Goal: Information Seeking & Learning: Learn about a topic

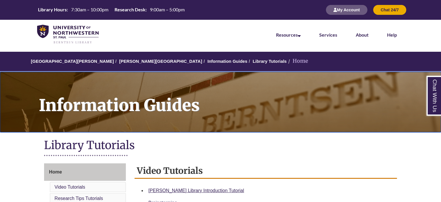
click at [216, 120] on h1 "Information Guides" at bounding box center [236, 98] width 409 height 53
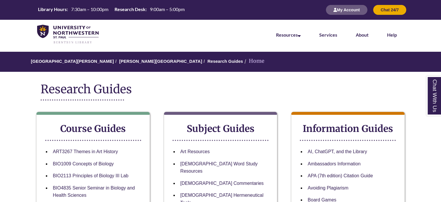
click at [393, 102] on div "Research Guides" at bounding box center [221, 93] width 360 height 23
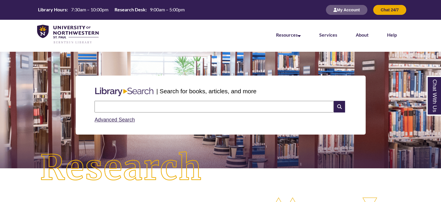
click at [177, 108] on input "text" at bounding box center [214, 107] width 239 height 12
paste input "**********"
type input "**********"
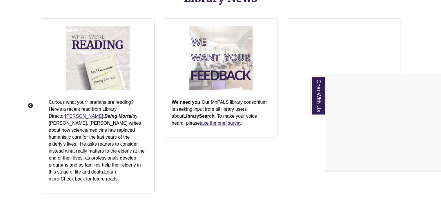
scroll to position [653, 0]
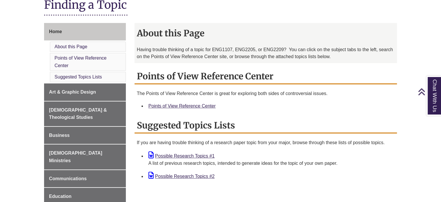
scroll to position [140, 0]
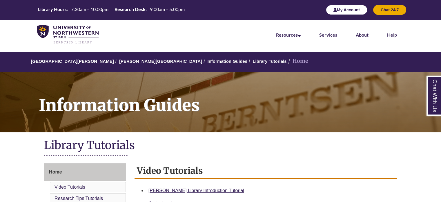
scroll to position [161, 0]
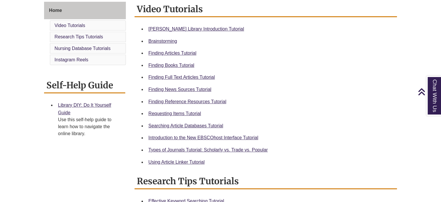
click at [214, 98] on div "Finding Reference Resources Tutorial" at bounding box center [270, 102] width 244 height 8
click at [215, 100] on link "Finding Reference Resources Tutorial" at bounding box center [187, 101] width 78 height 5
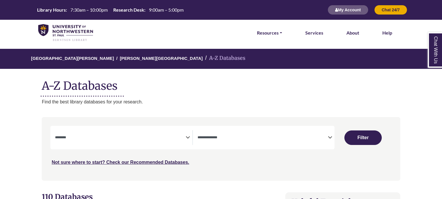
select select "Database Subject Filter"
select select "Database Types Filter"
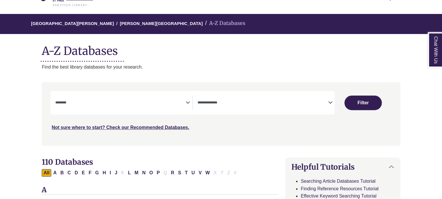
scroll to position [36, 0]
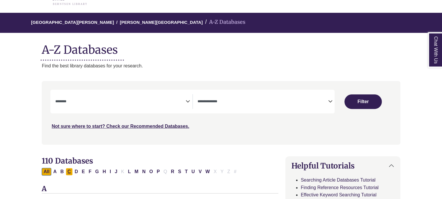
click at [67, 170] on button "C" at bounding box center [69, 172] width 7 height 8
select select "Database Subject Filter"
select select "Database Types Filter"
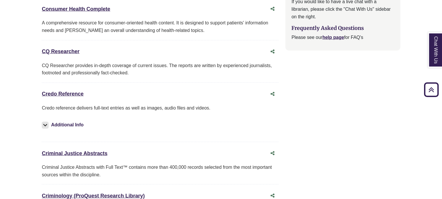
scroll to position [704, 0]
click at [58, 92] on link "Credo Reference This link opens in a new window" at bounding box center [63, 94] width 42 height 6
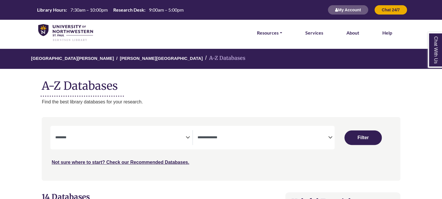
scroll to position [30, 0]
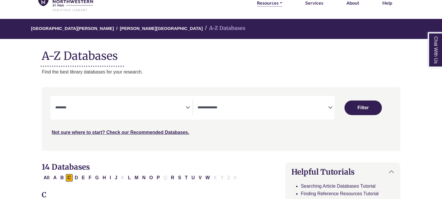
click at [263, 1] on link "Resources" at bounding box center [269, 3] width 25 height 8
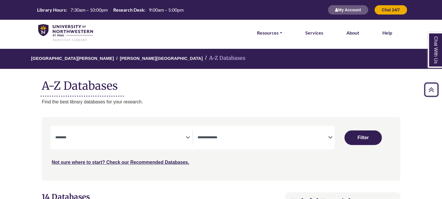
scroll to position [0, 0]
click at [70, 39] on img at bounding box center [65, 32] width 55 height 17
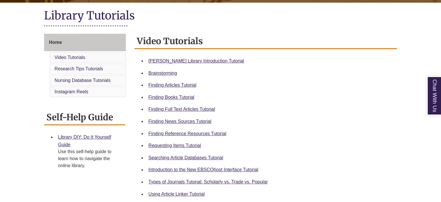
scroll to position [133, 0]
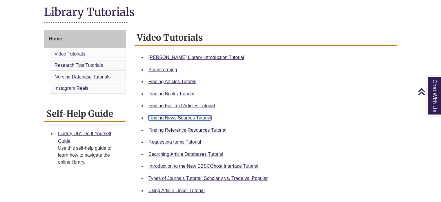
click at [193, 118] on link "Finding News Sources Tutorial" at bounding box center [179, 117] width 63 height 5
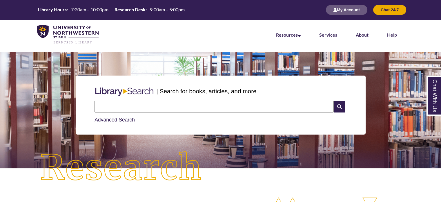
click at [150, 105] on input "text" at bounding box center [214, 107] width 239 height 12
type input "**********"
